Goal: Task Accomplishment & Management: Manage account settings

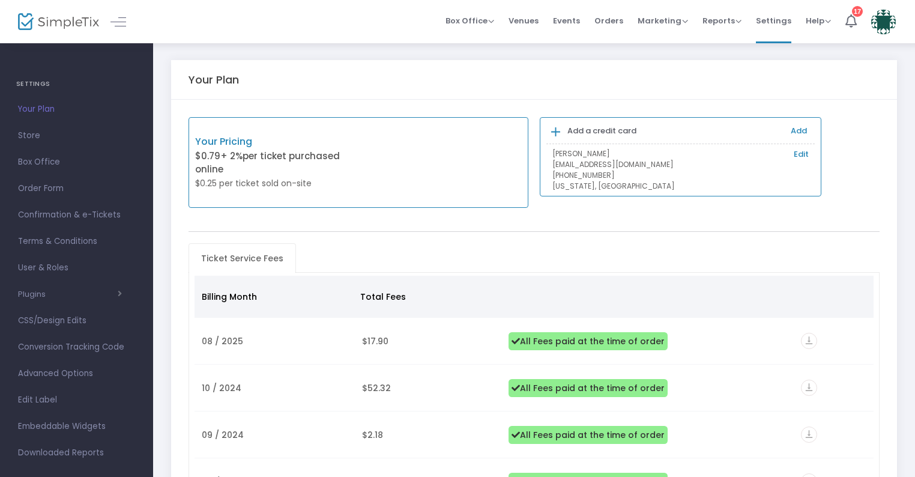
click at [38, 109] on span "Your Plan" at bounding box center [76, 110] width 117 height 16
click at [118, 22] on span at bounding box center [119, 22] width 16 height 1
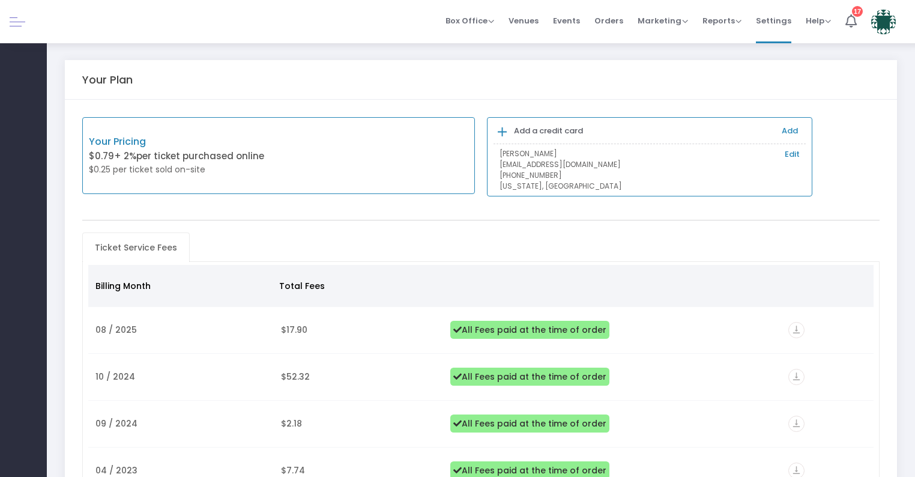
click at [243, 73] on div "Your Plan" at bounding box center [481, 79] width 798 height 13
